Goal: Check status: Check status

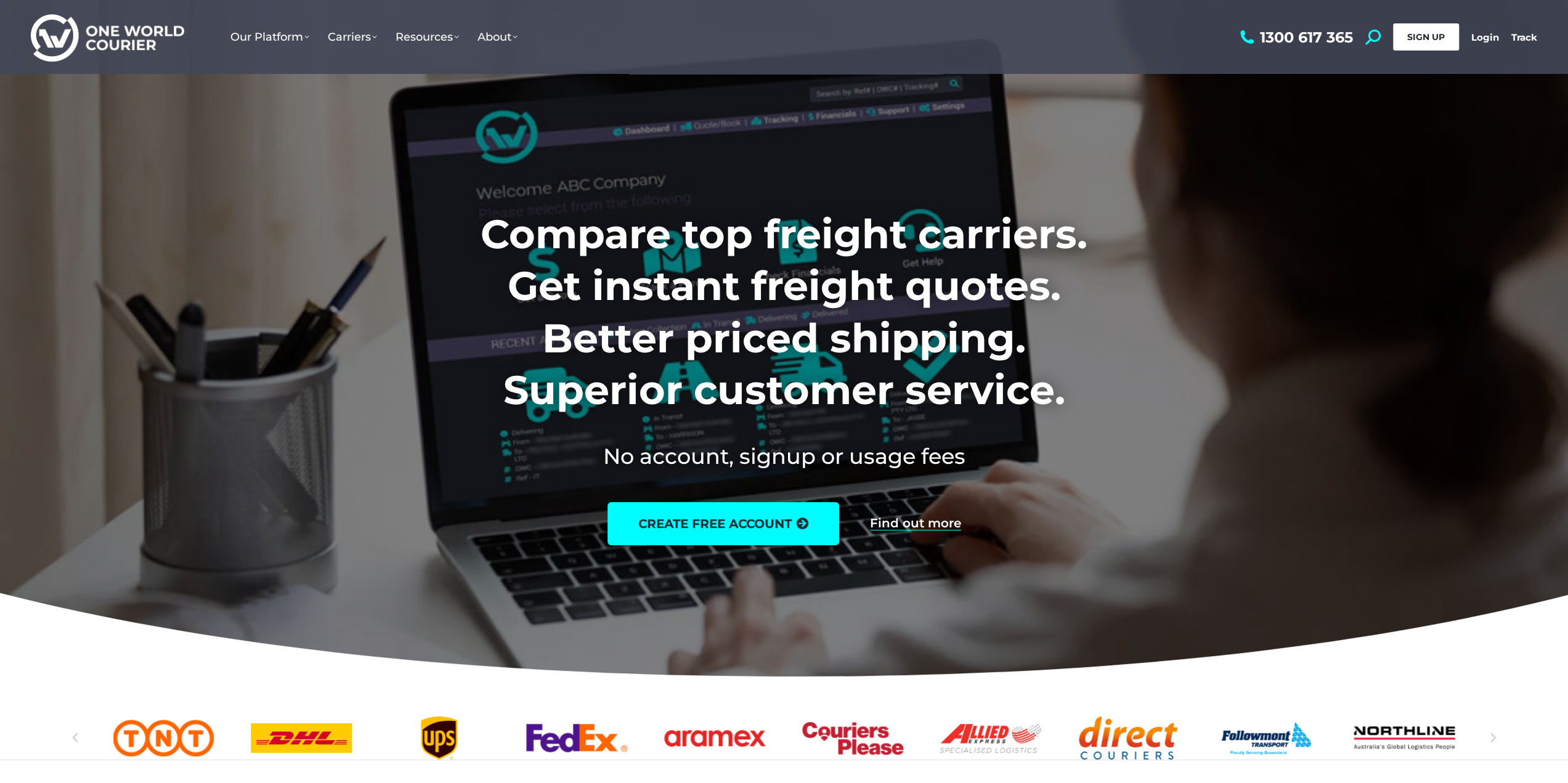
click at [1428, 31] on link "SIGN UP" at bounding box center [1426, 37] width 66 height 27
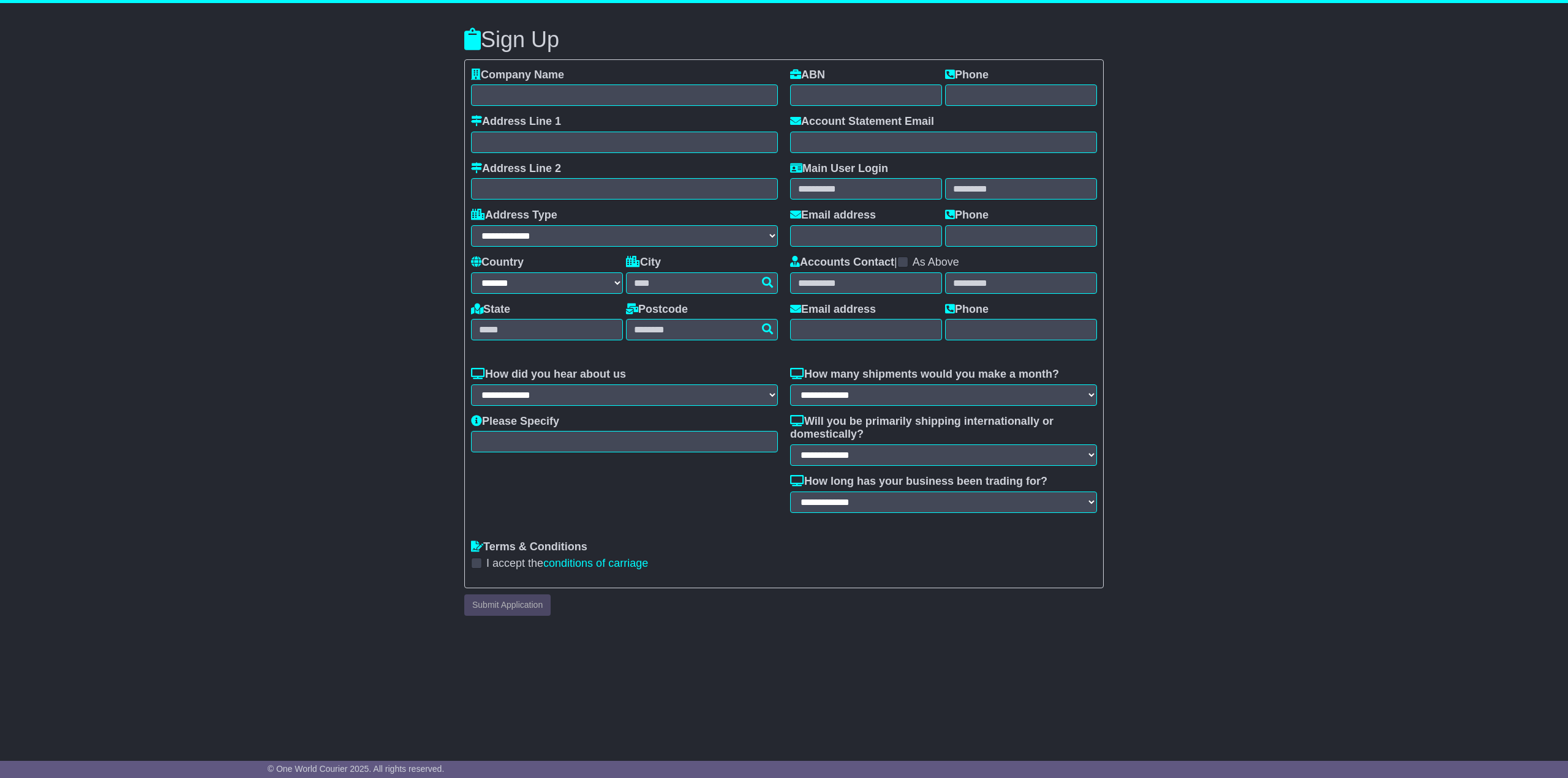
select select "**"
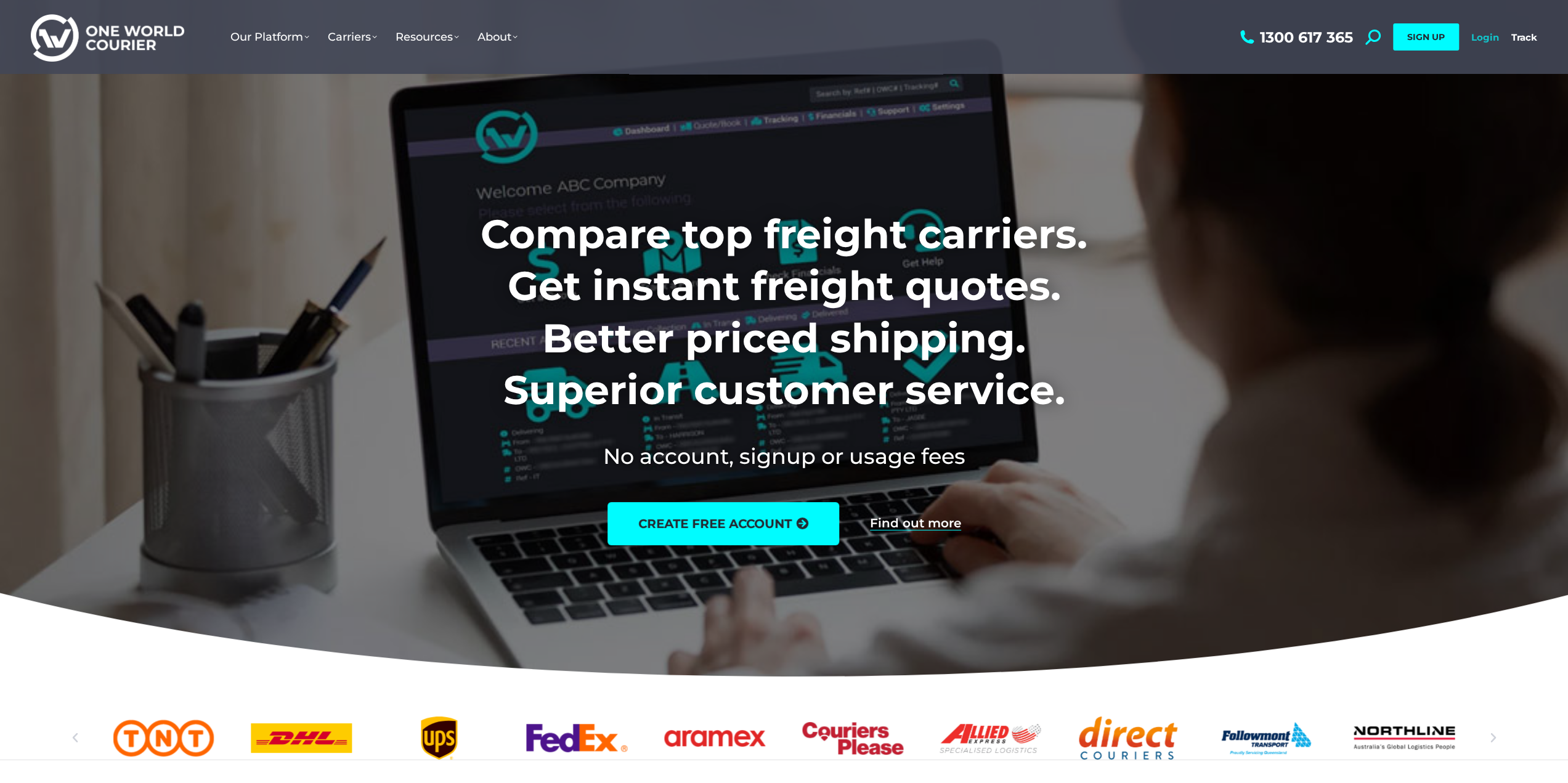
click at [1481, 42] on link "Login" at bounding box center [1485, 37] width 28 height 11
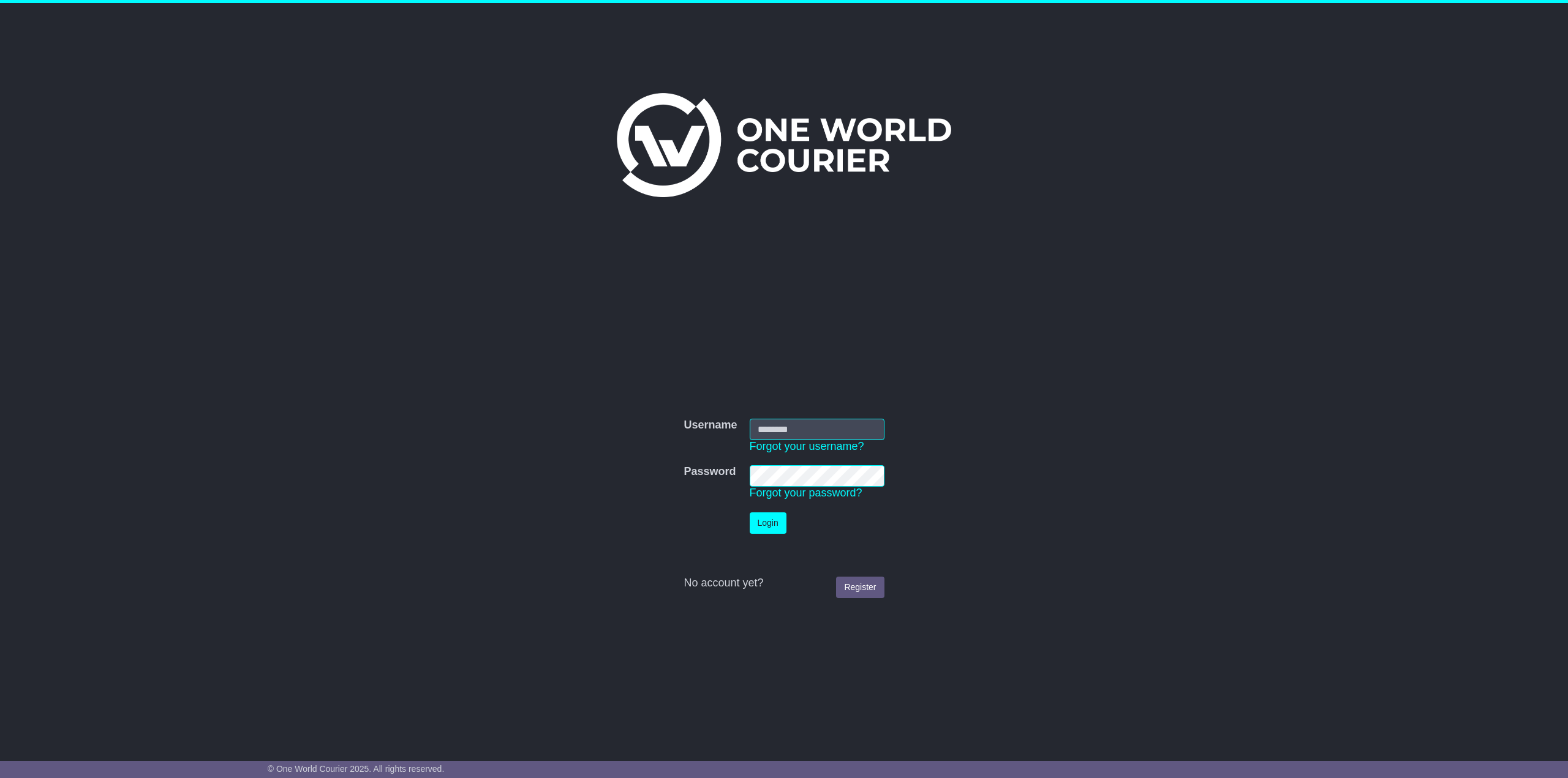
type input "**********"
click at [779, 517] on button "Login" at bounding box center [768, 523] width 37 height 21
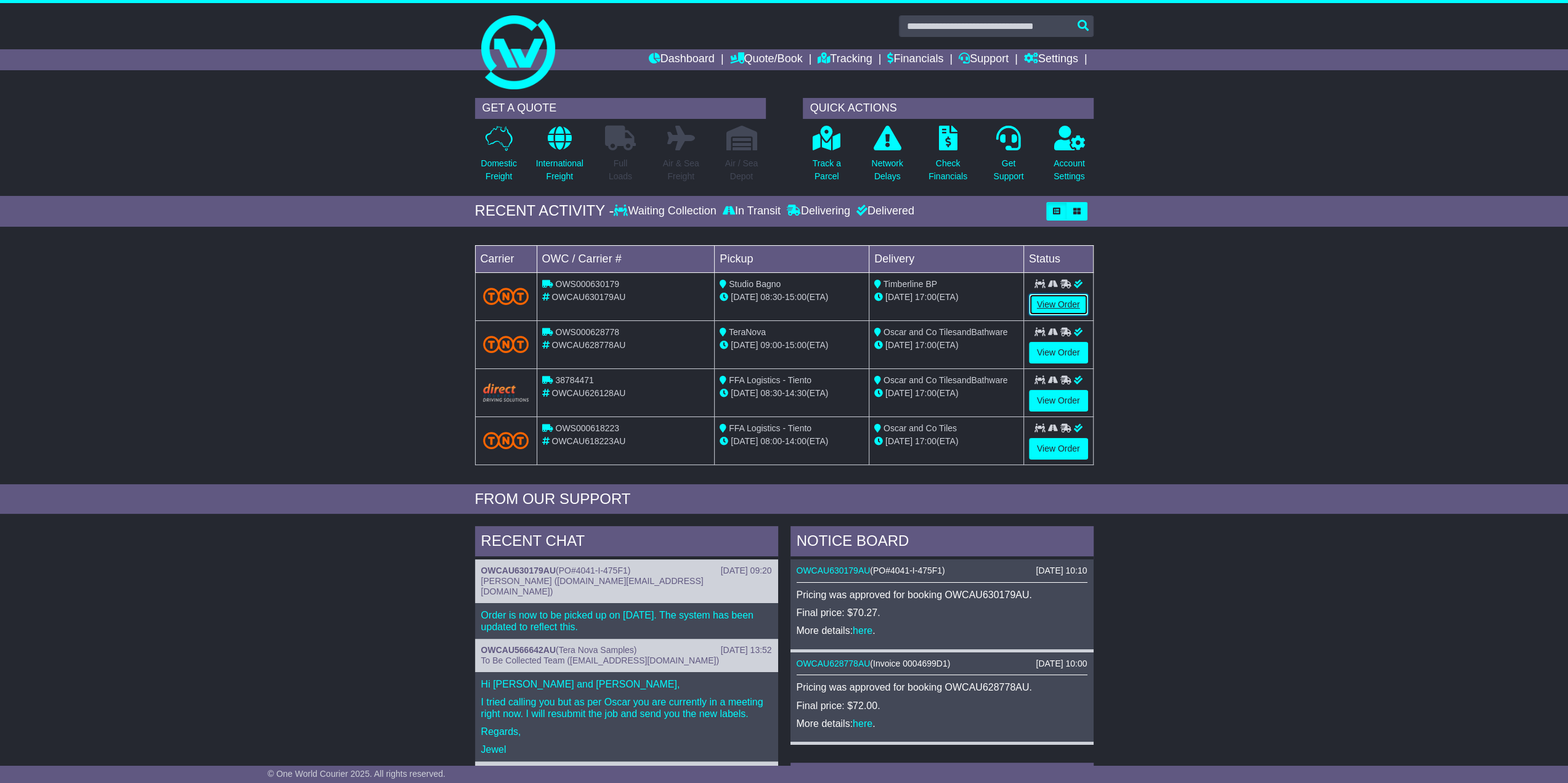
click at [1046, 295] on link "View Order" at bounding box center [1059, 305] width 59 height 21
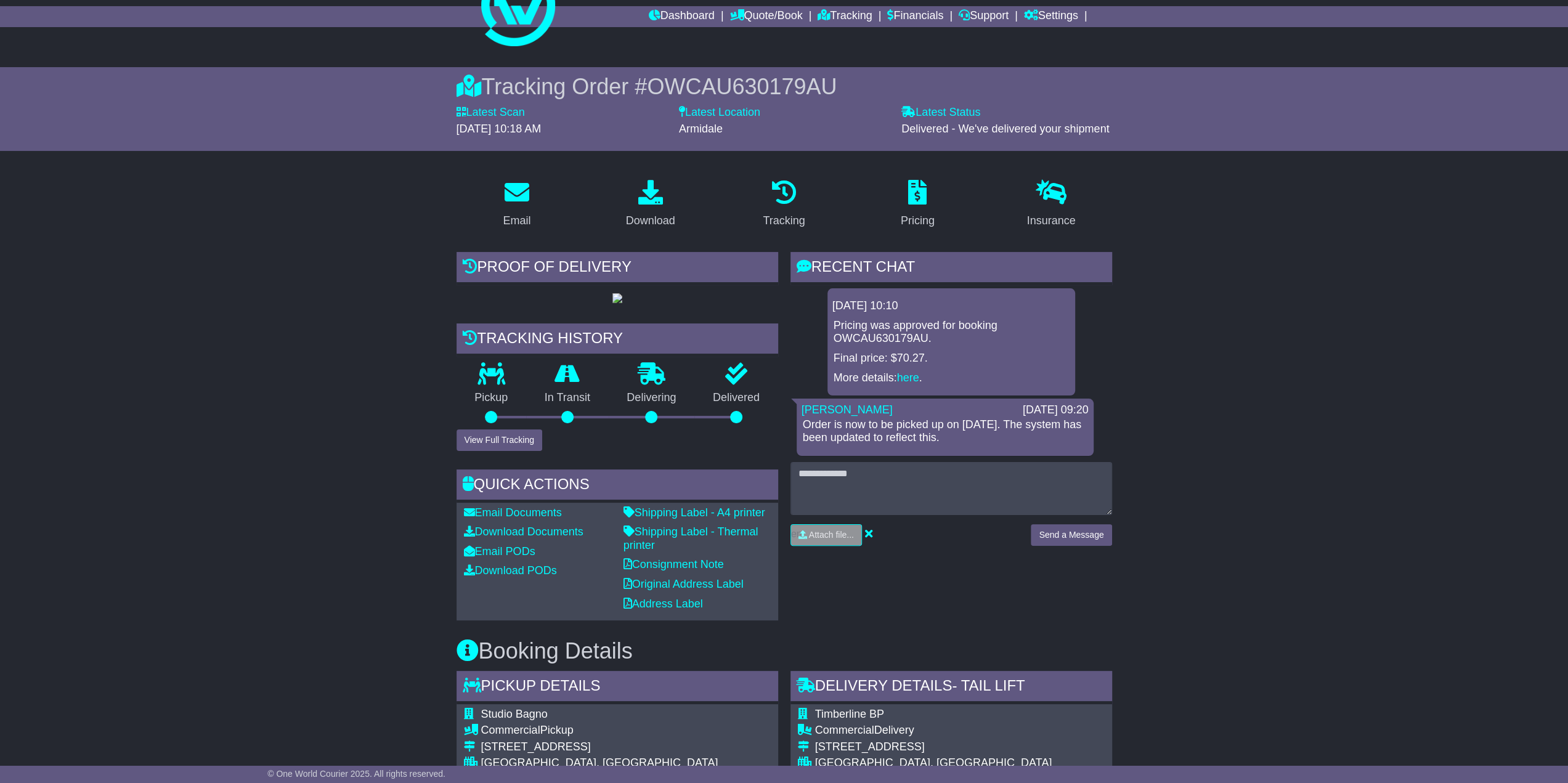
scroll to position [30, 0]
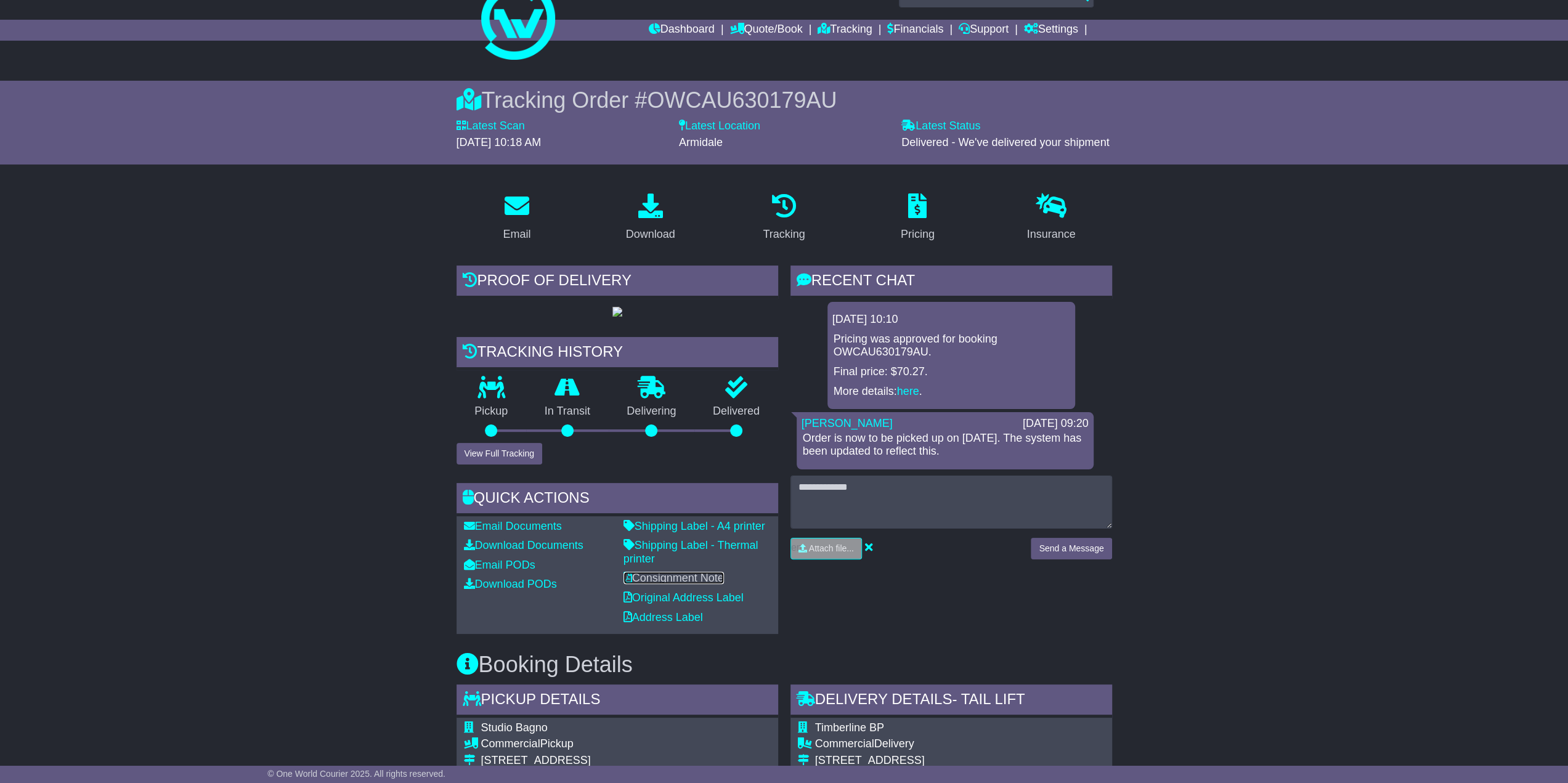
click at [680, 584] on link "Consignment Note" at bounding box center [674, 578] width 101 height 12
click at [1520, 178] on div "**********" at bounding box center [784, 759] width 1568 height 1393
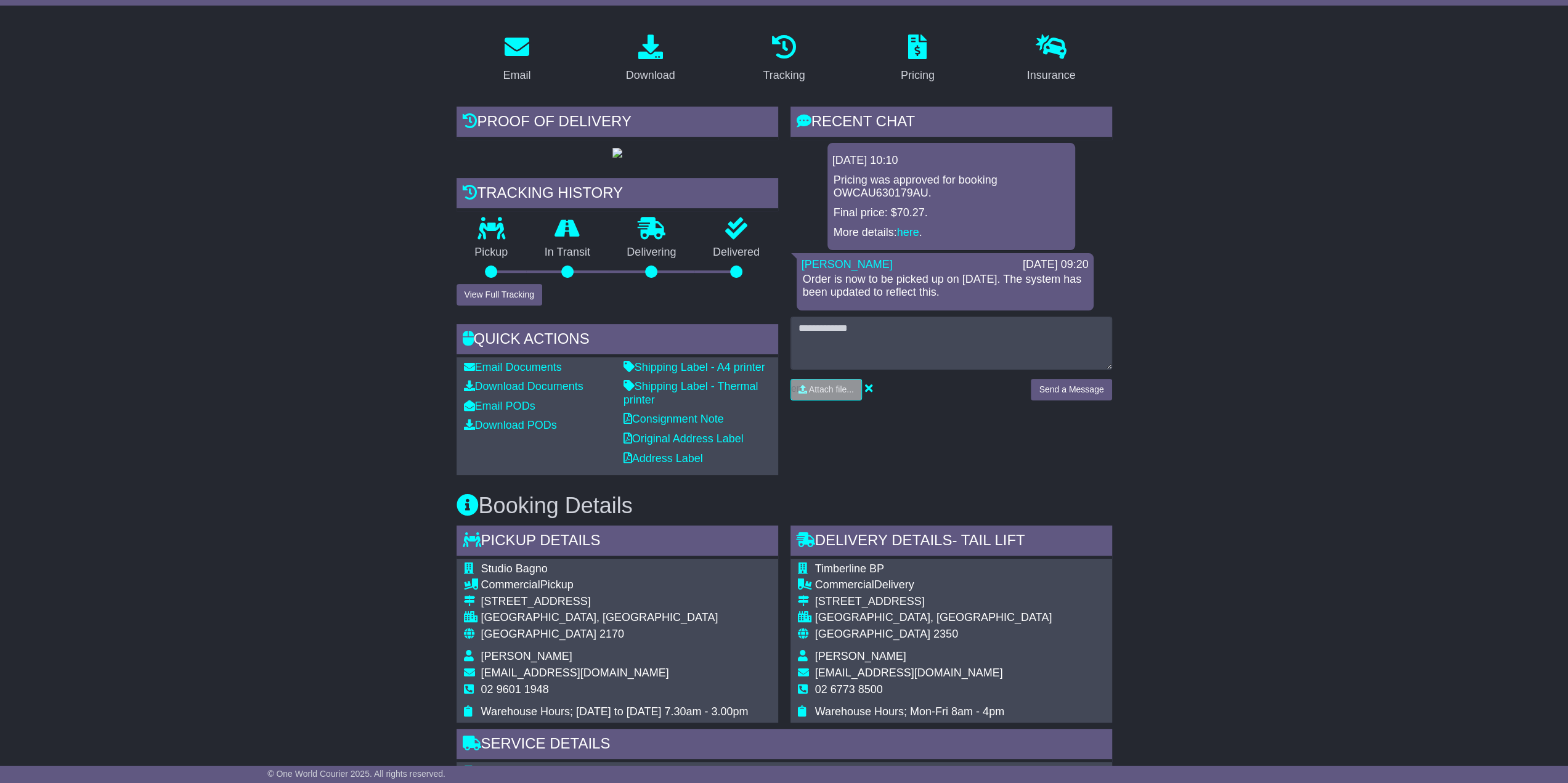
scroll to position [276, 0]
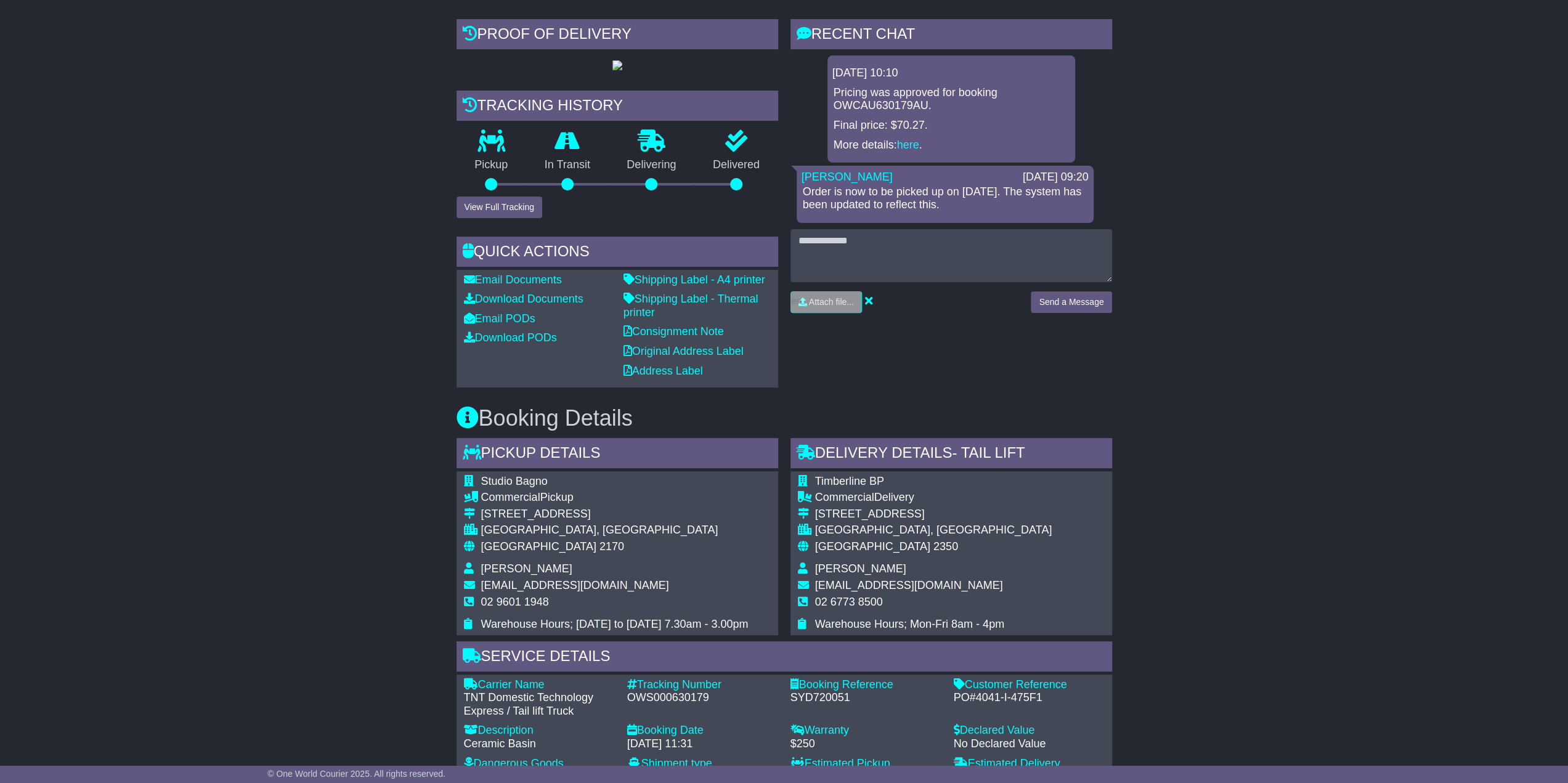
click at [1262, 420] on div "Email Download Tracking Pricing Insurance" at bounding box center [784, 572] width 1568 height 1272
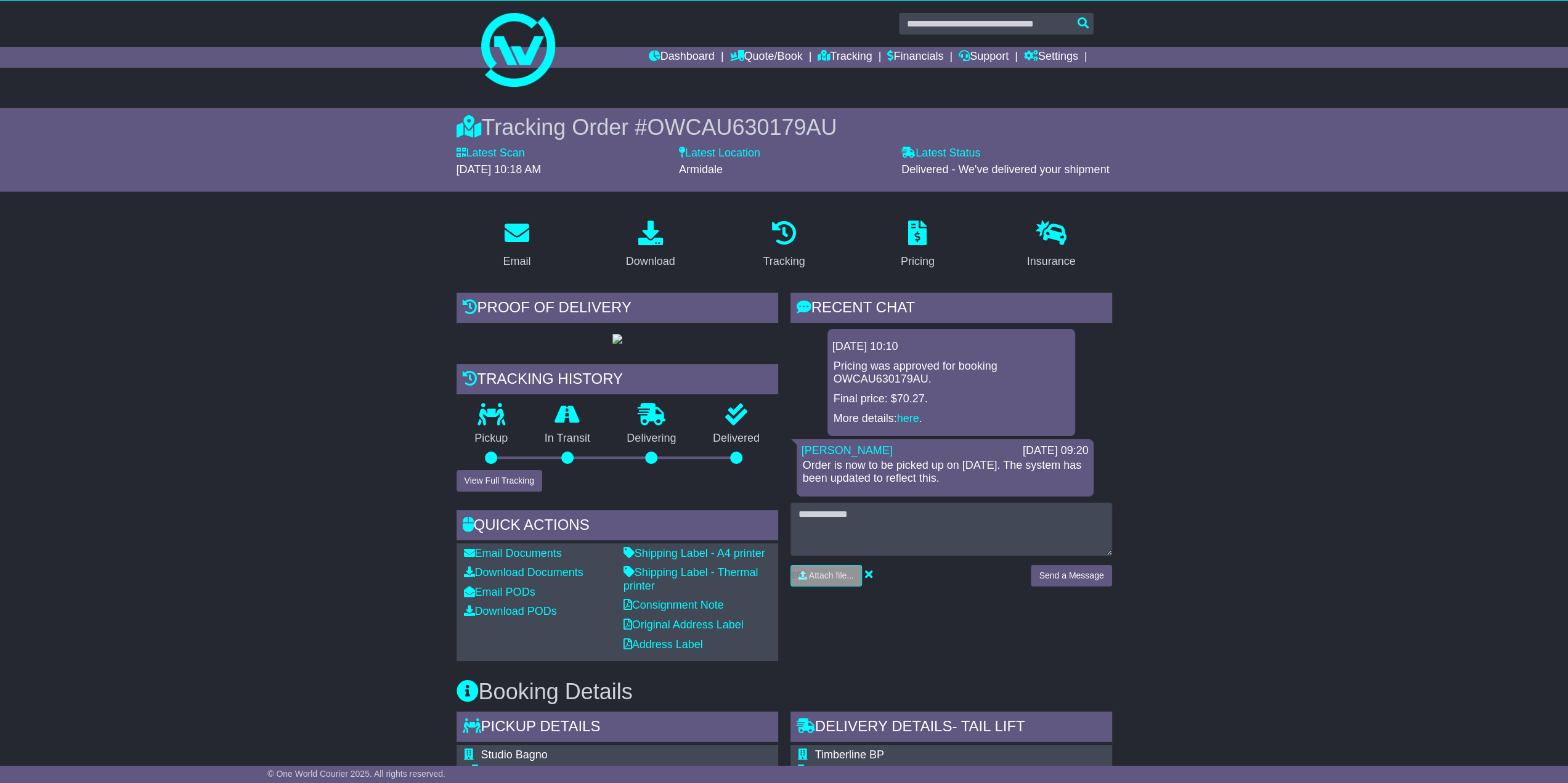
scroll to position [0, 0]
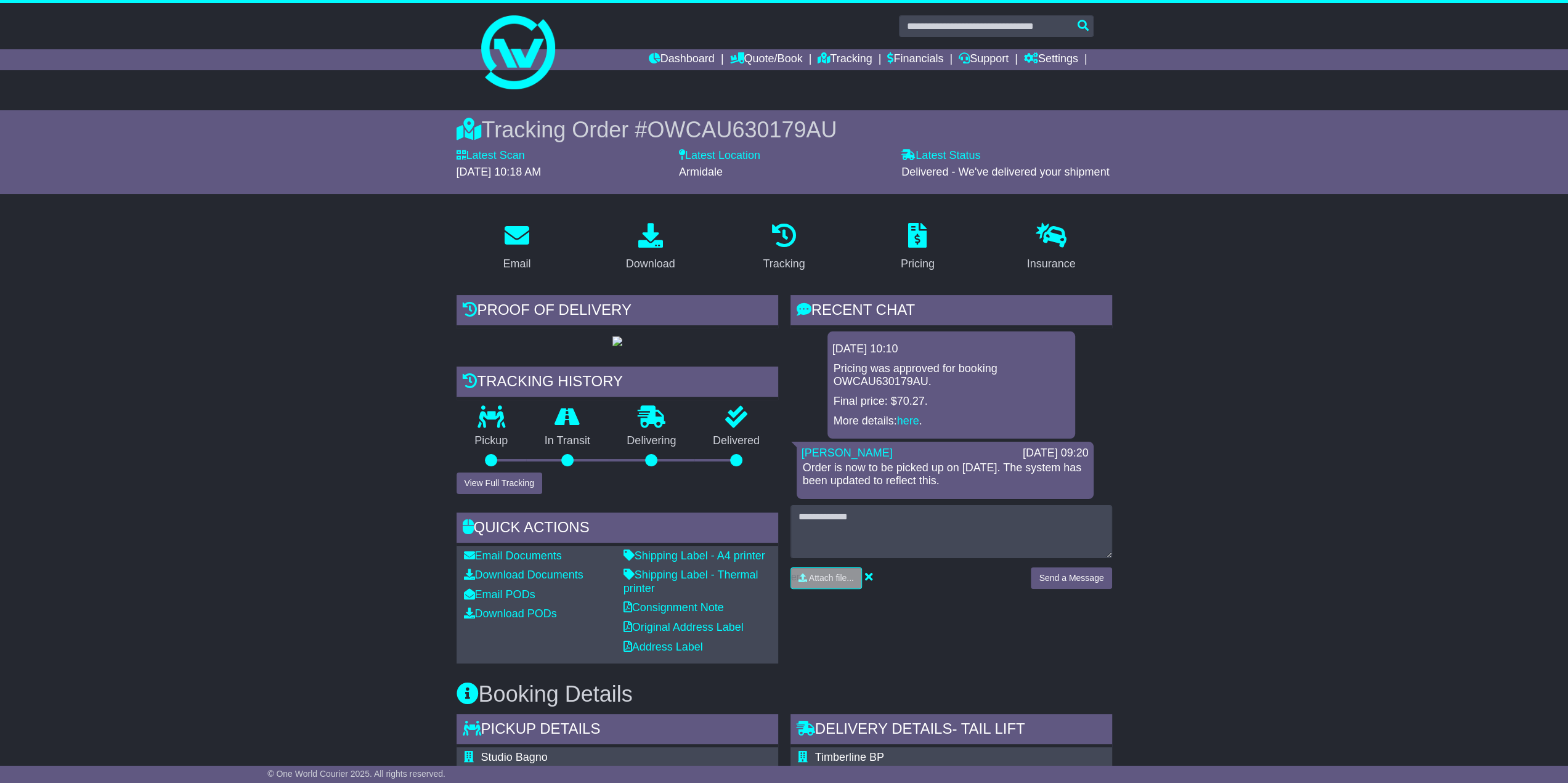
drag, startPoint x: 1351, startPoint y: 400, endPoint x: 1257, endPoint y: 394, distance: 94.2
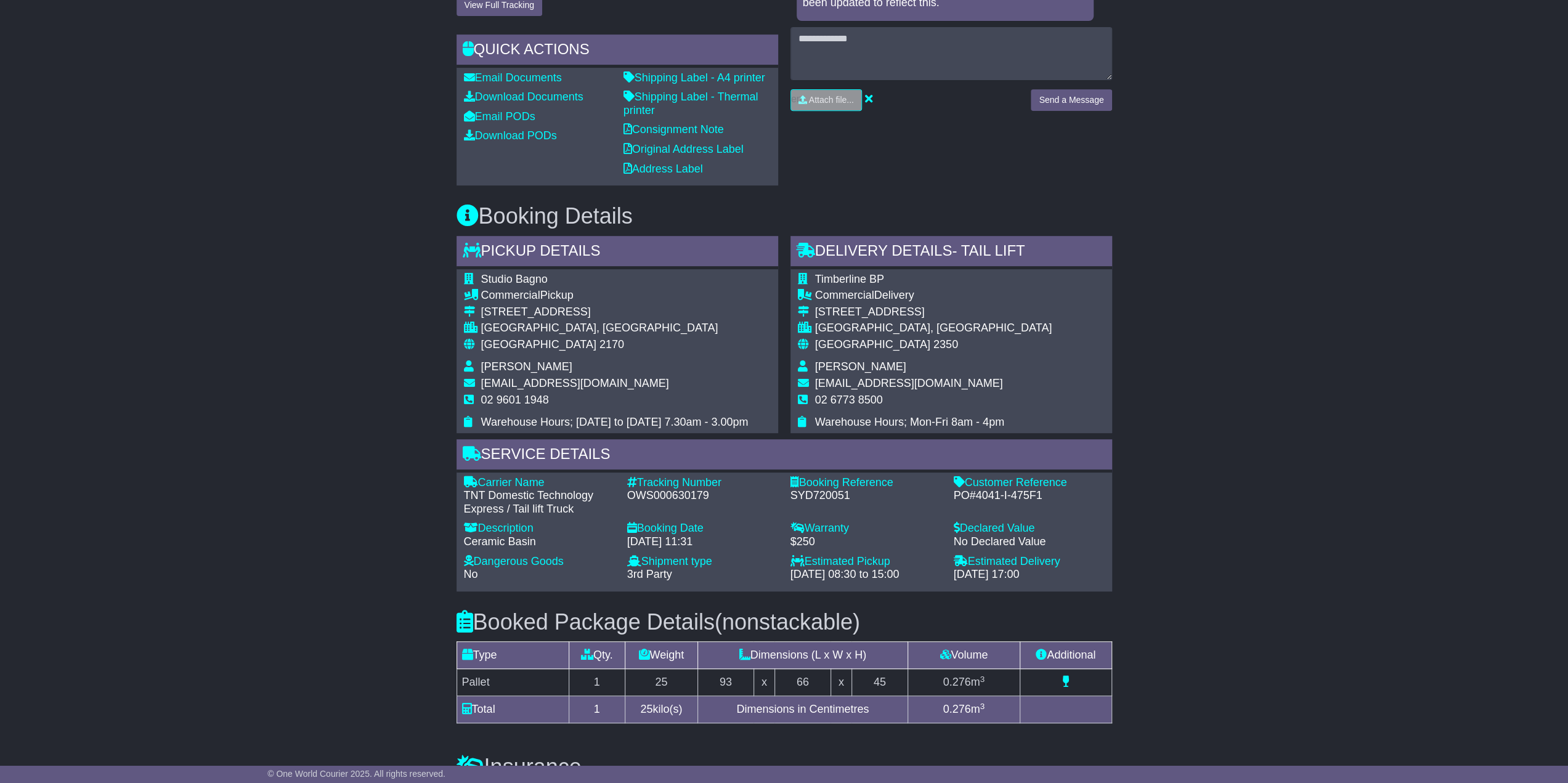
scroll to position [555, 0]
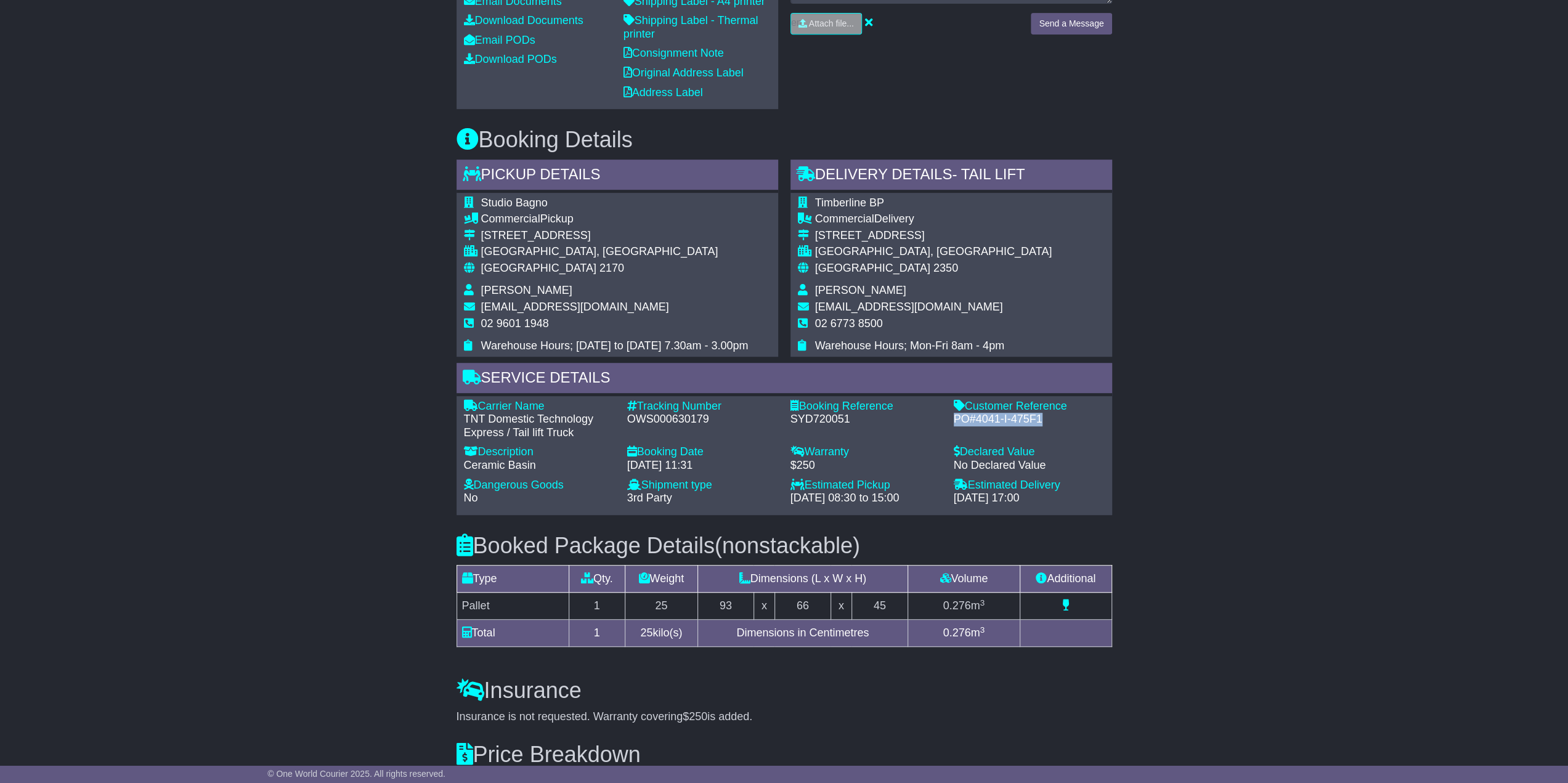
drag, startPoint x: 950, startPoint y: 465, endPoint x: 1052, endPoint y: 479, distance: 103.0
click at [1052, 440] on div "Customer Reference - PO#4041-I-475F1" at bounding box center [1028, 420] width 163 height 40
copy div "PO#4041-I-475F1"
click at [1238, 434] on div "Email Download Tracking Pricing Insurance" at bounding box center [784, 294] width 1568 height 1272
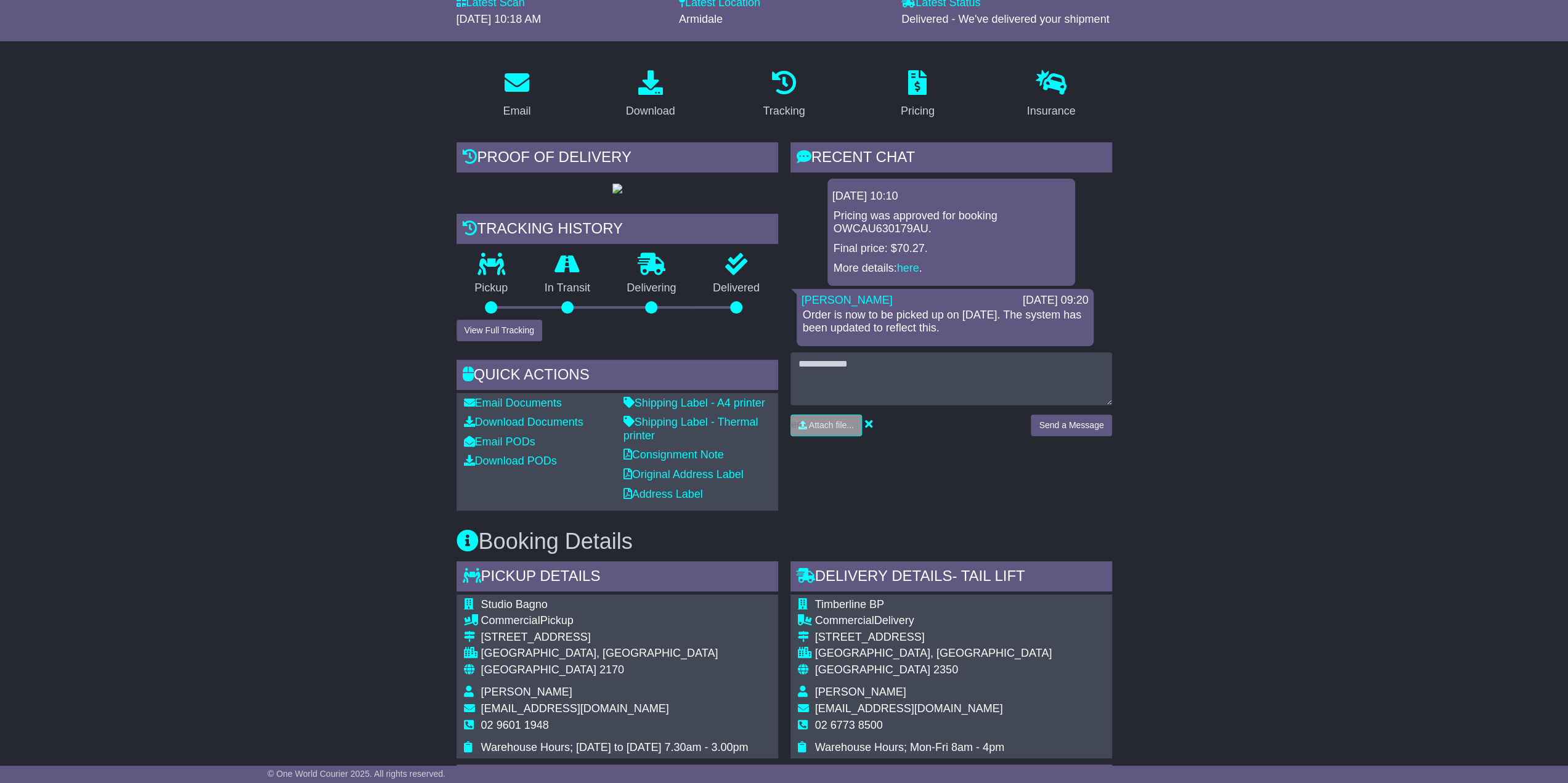
scroll to position [62, 0]
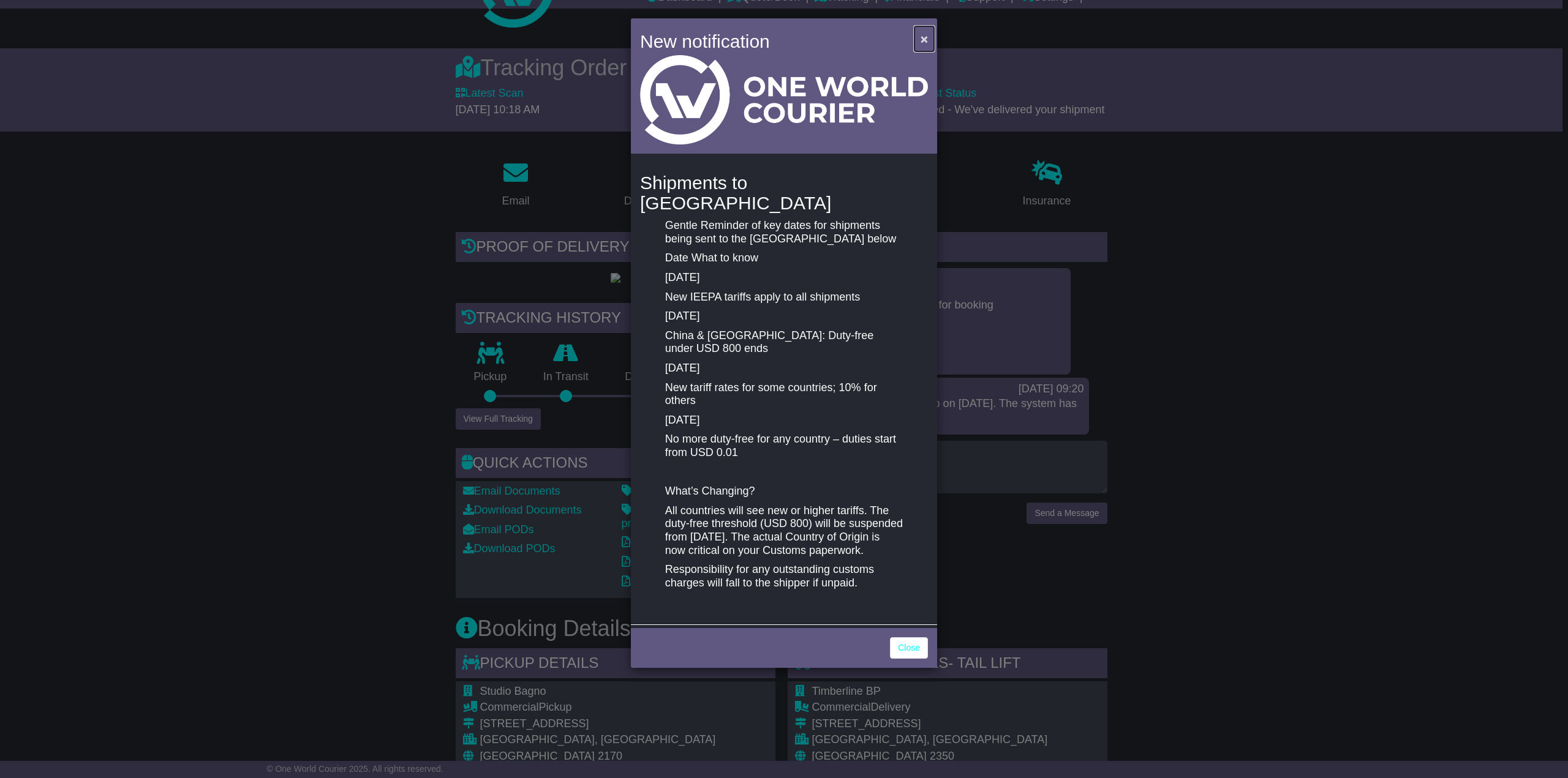
click at [923, 37] on span "×" at bounding box center [924, 39] width 7 height 14
click at [926, 37] on span "×" at bounding box center [924, 39] width 7 height 14
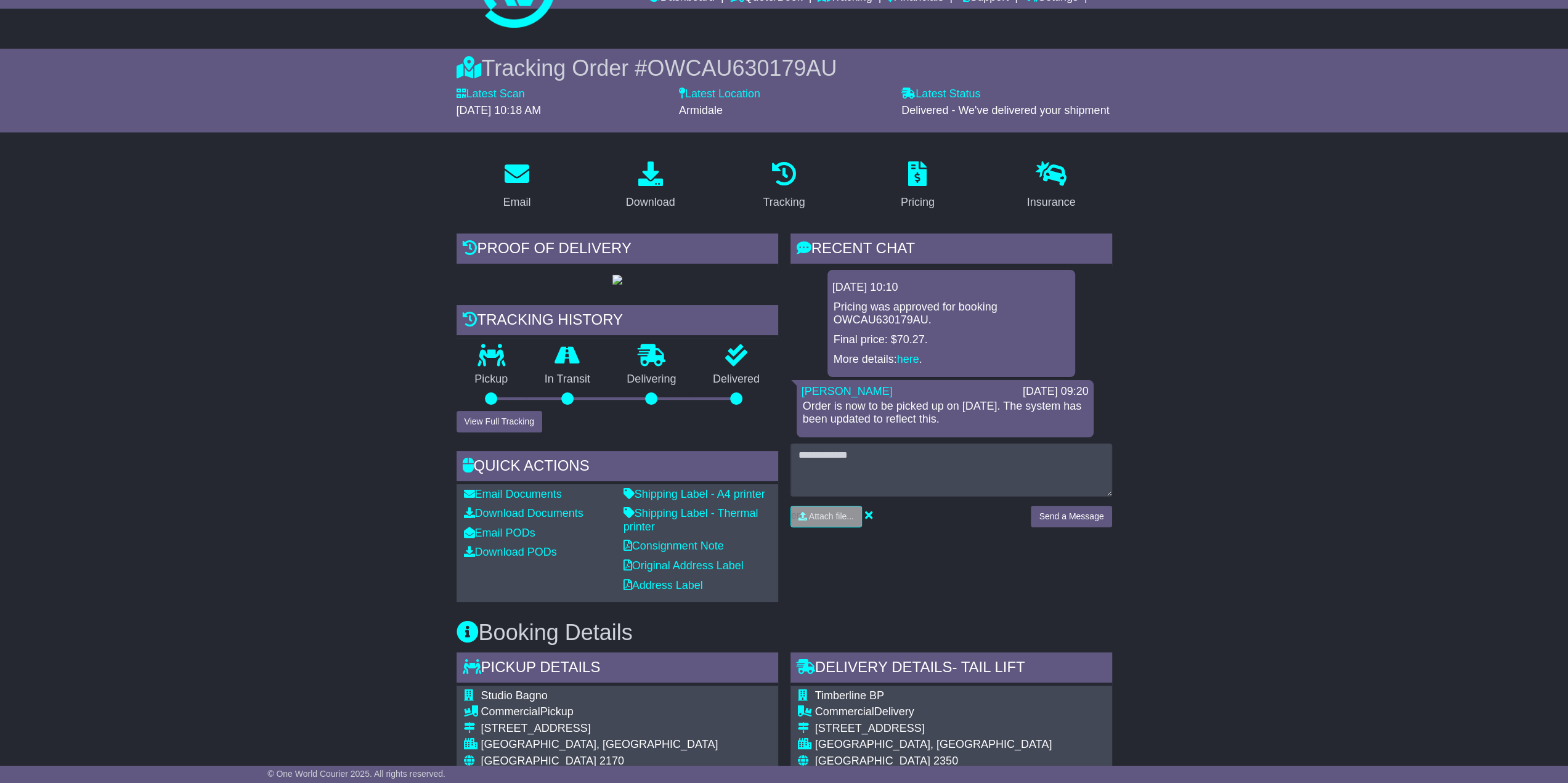
click at [1309, 522] on div "Email Download Tracking Pricing Insurance" at bounding box center [784, 787] width 1568 height 1272
